Goal: Task Accomplishment & Management: Manage account settings

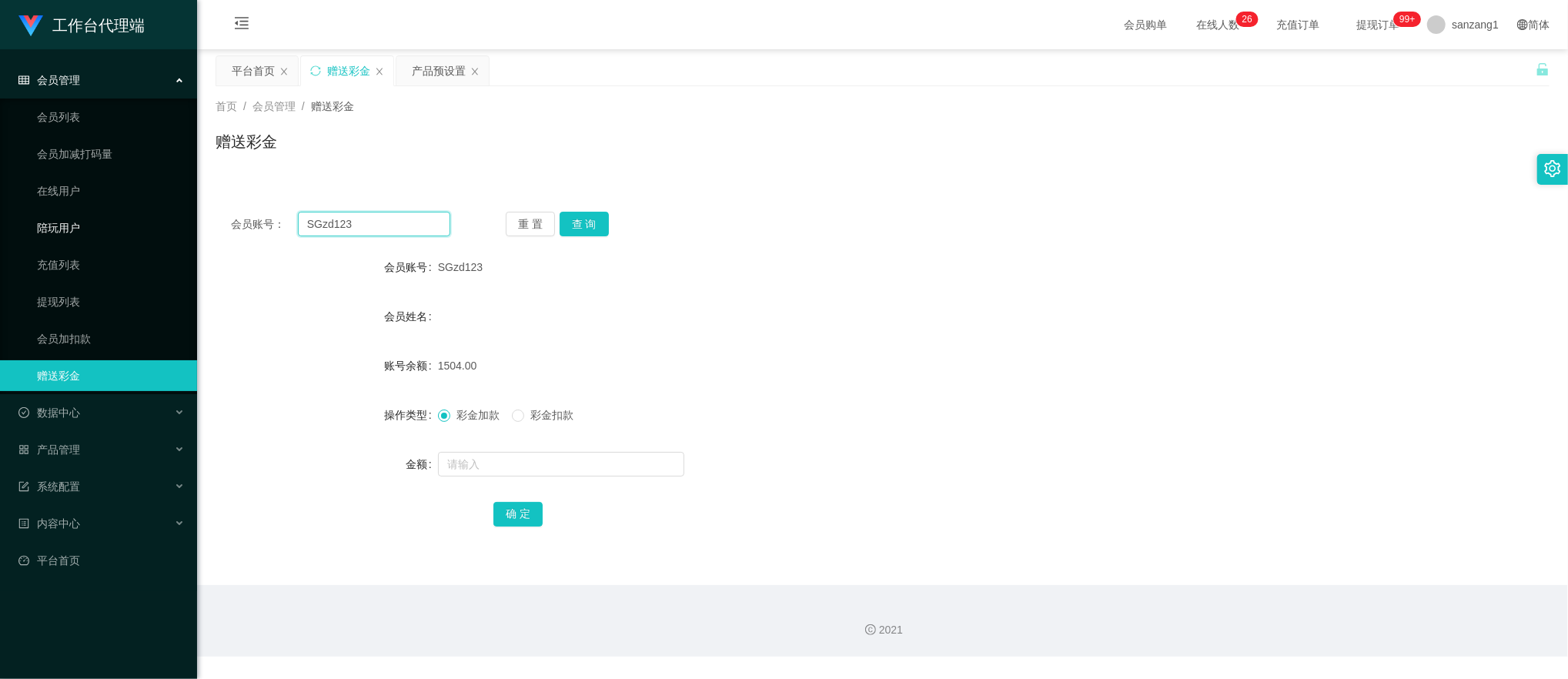
drag, startPoint x: 388, startPoint y: 218, endPoint x: 143, endPoint y: 211, distance: 245.1
click at [143, 211] on section "工作台代理端 会员管理 会员列表 会员加减打码量 在线用户 陪玩用户 充值列表 提现列表 会员加扣款 赠送彩金 数据中心 员工统计 团队统计 产品管理 注单管…" at bounding box center [784, 328] width 1568 height 657
paste input "88509638"
type input "88509638"
click at [592, 226] on button "查 询" at bounding box center [585, 224] width 50 height 25
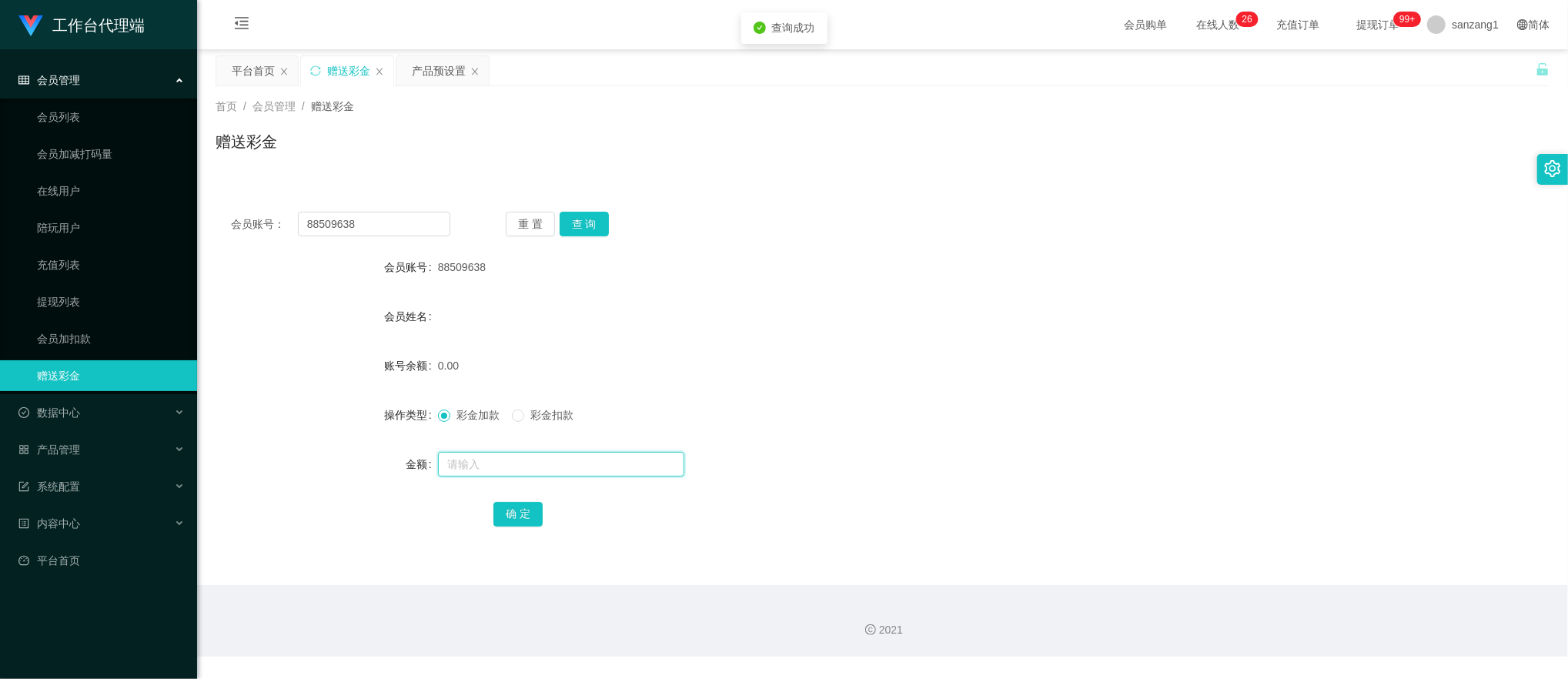
click at [497, 463] on input "text" at bounding box center [561, 464] width 246 height 25
type input "100"
click at [527, 516] on button "确 定" at bounding box center [518, 514] width 50 height 25
click at [414, 60] on div "产品预设置" at bounding box center [438, 70] width 54 height 30
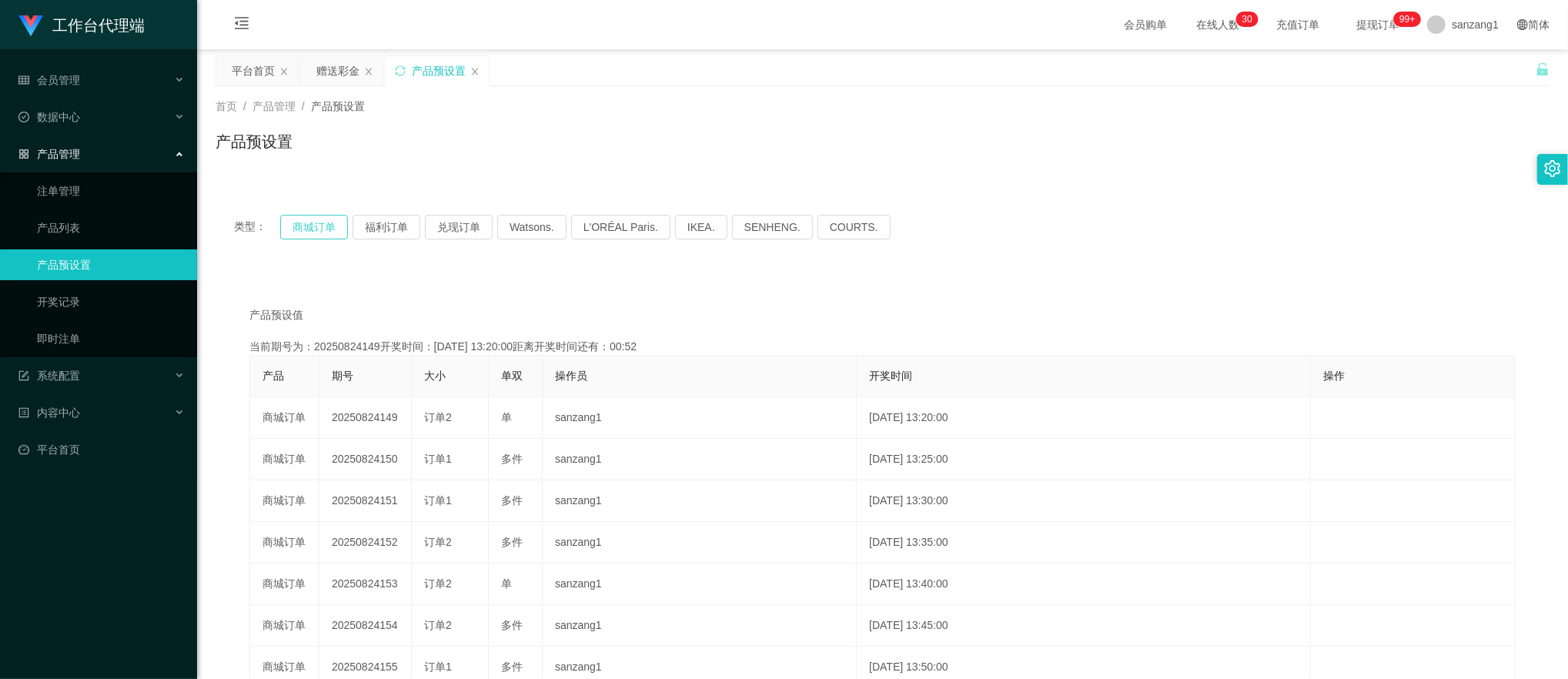
click at [321, 230] on button "商城订单" at bounding box center [313, 227] width 68 height 25
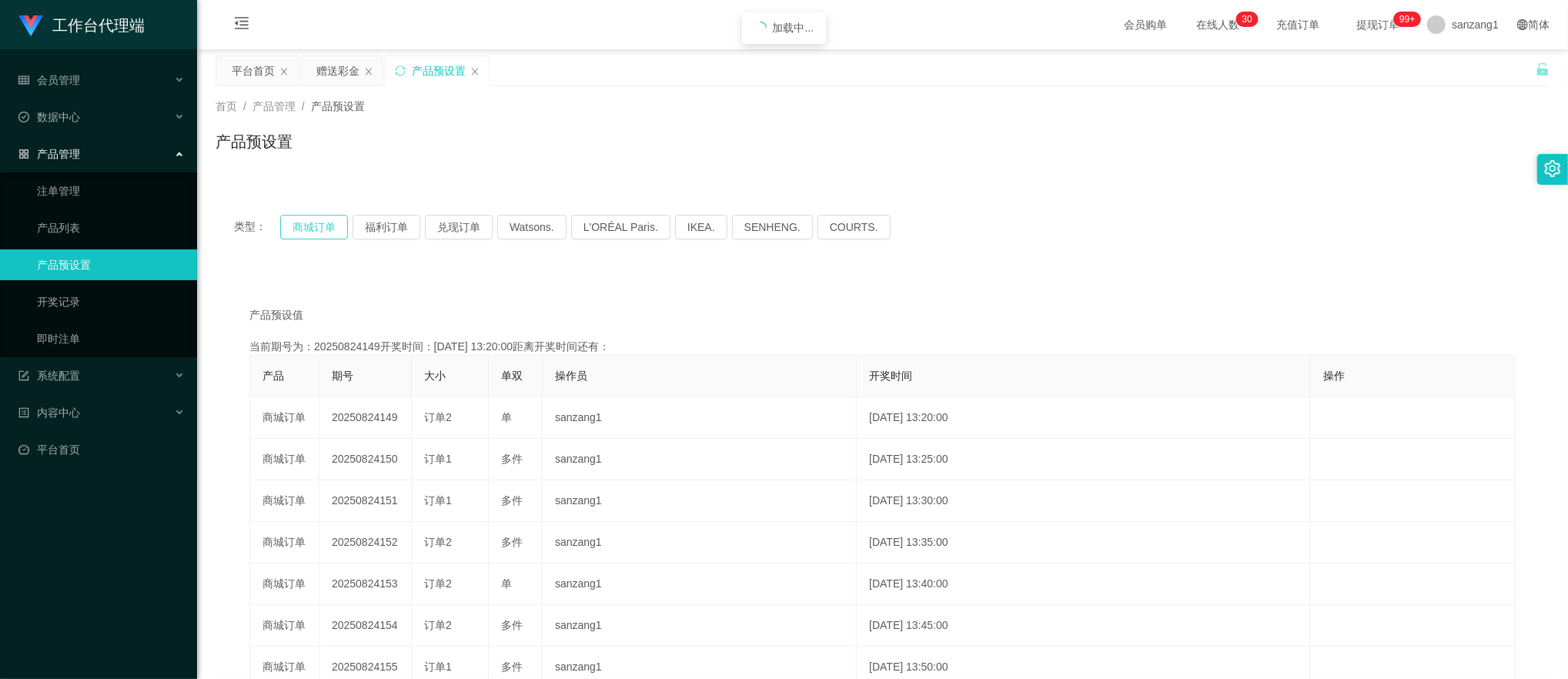
click at [321, 230] on button "商城订单" at bounding box center [313, 227] width 68 height 25
click at [324, 225] on button "商城订单" at bounding box center [313, 227] width 68 height 25
click at [323, 226] on button "商城订单" at bounding box center [313, 227] width 68 height 25
click at [345, 75] on div "赠送彩金" at bounding box center [338, 70] width 43 height 30
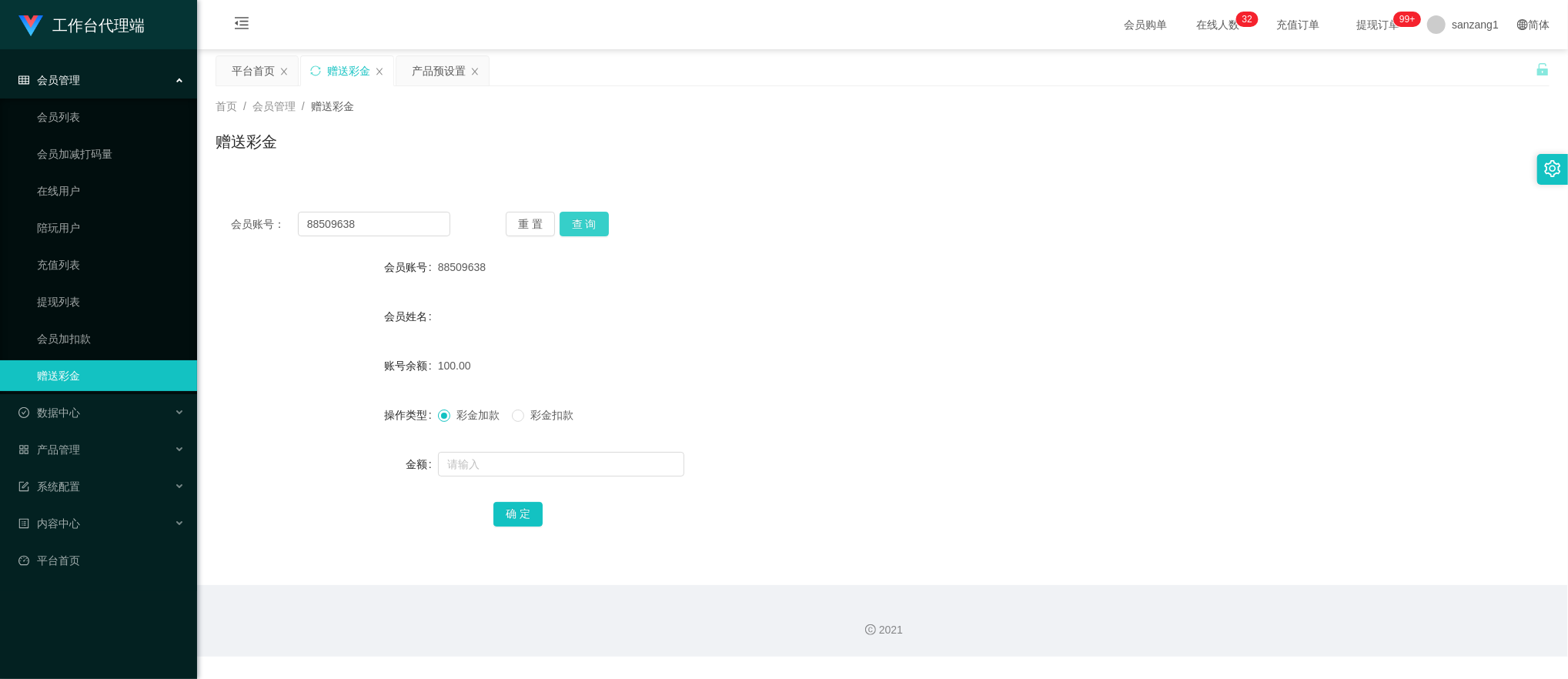
click at [587, 226] on button "查 询" at bounding box center [585, 224] width 50 height 25
click at [580, 218] on button "查 询" at bounding box center [585, 224] width 50 height 25
click at [530, 411] on span "彩金扣款" at bounding box center [552, 414] width 55 height 12
click at [466, 471] on input "text" at bounding box center [561, 464] width 246 height 25
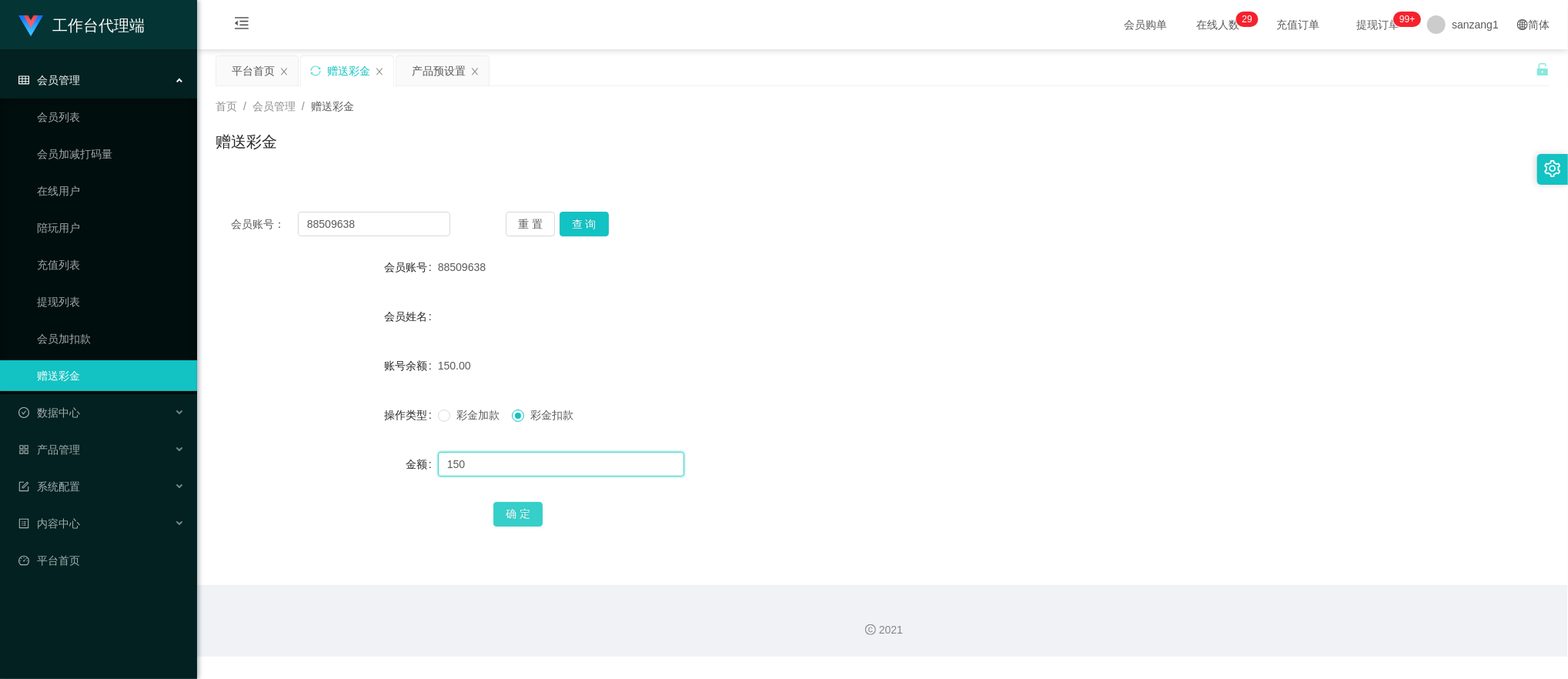
type input "150"
click at [522, 521] on button "确 定" at bounding box center [518, 514] width 50 height 25
